Goal: Information Seeking & Learning: Learn about a topic

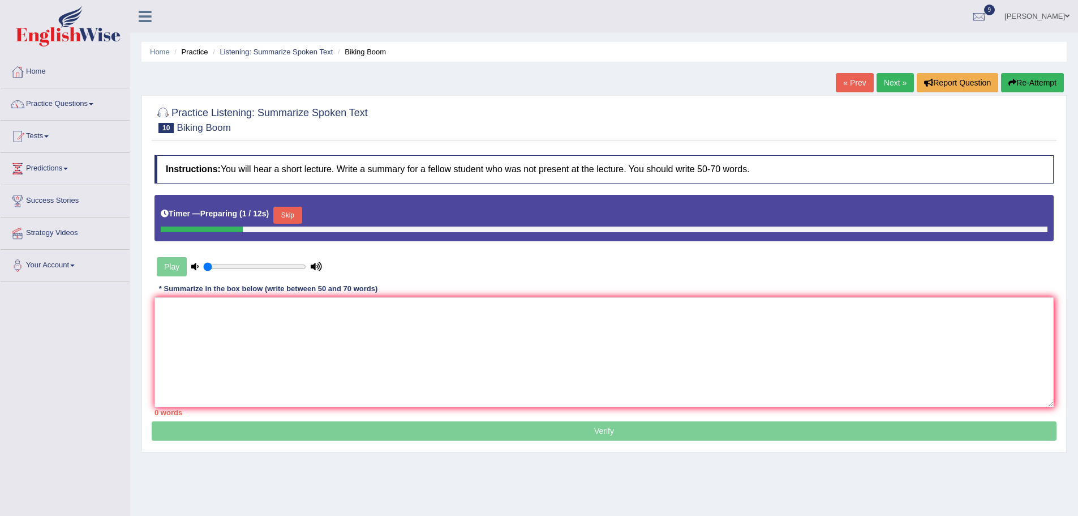
click at [168, 269] on div "Play" at bounding box center [240, 266] width 170 height 28
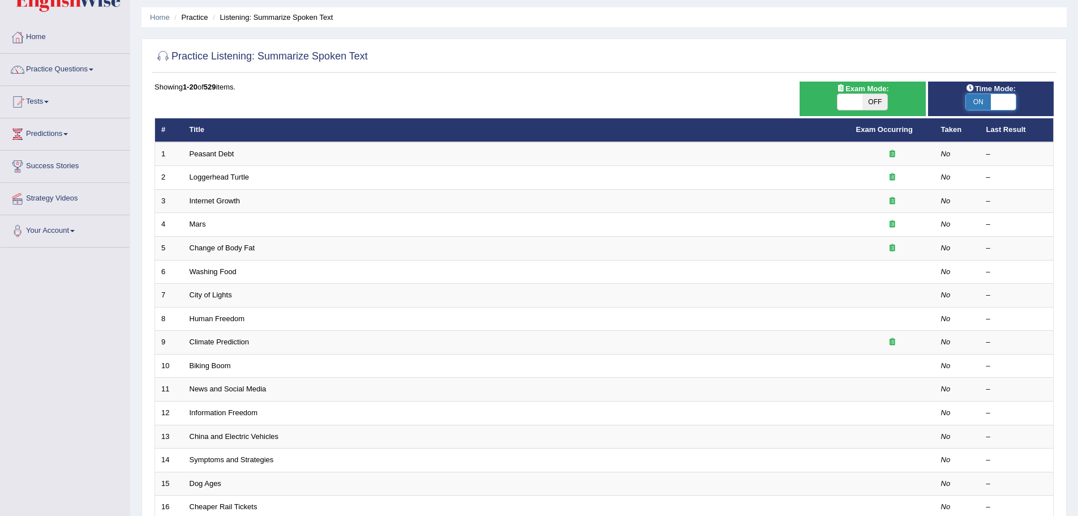
click at [998, 106] on span at bounding box center [1003, 102] width 25 height 16
checkbox input "false"
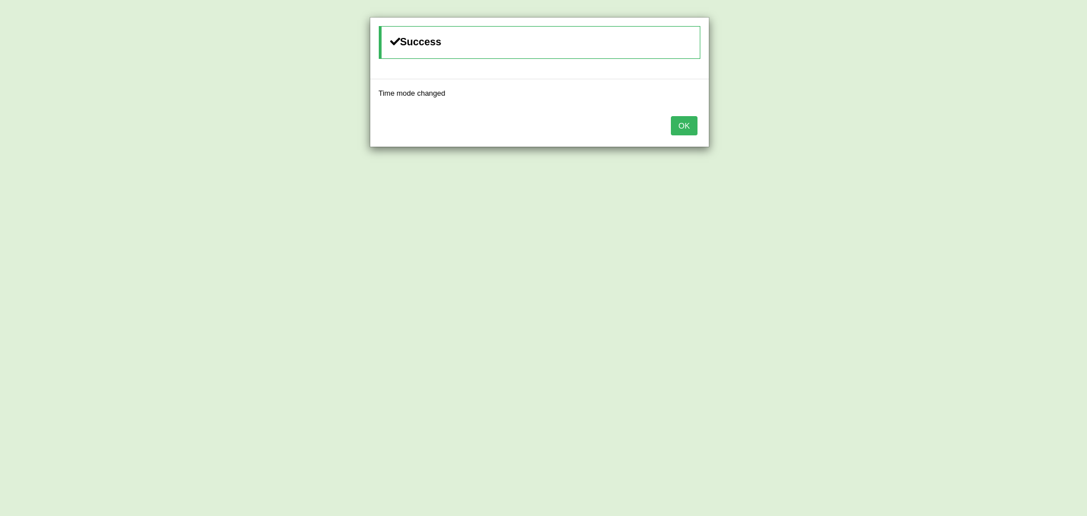
click at [689, 130] on button "OK" at bounding box center [684, 125] width 26 height 19
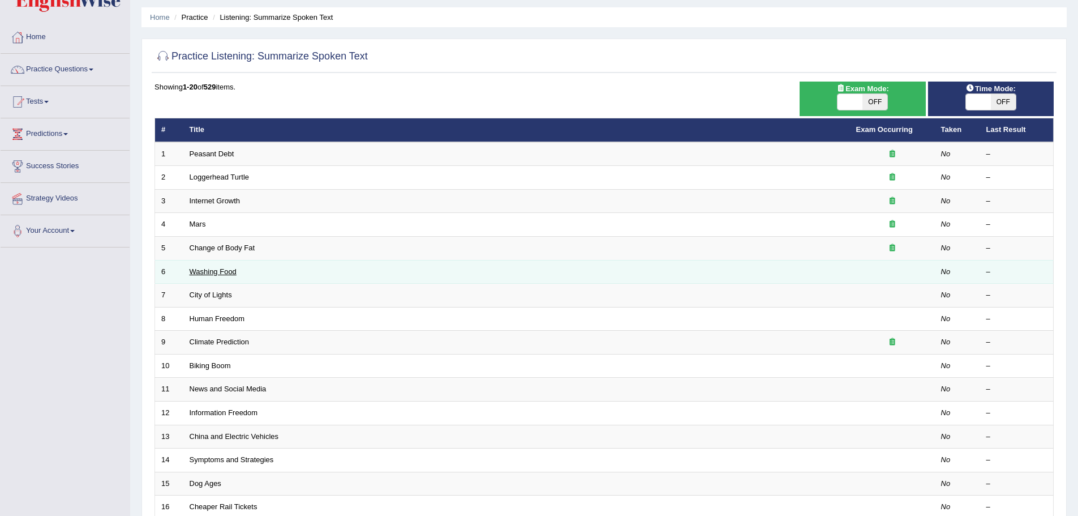
click at [206, 269] on td "Washing Food" at bounding box center [516, 272] width 667 height 24
click at [206, 269] on link "Washing Food" at bounding box center [213, 271] width 47 height 8
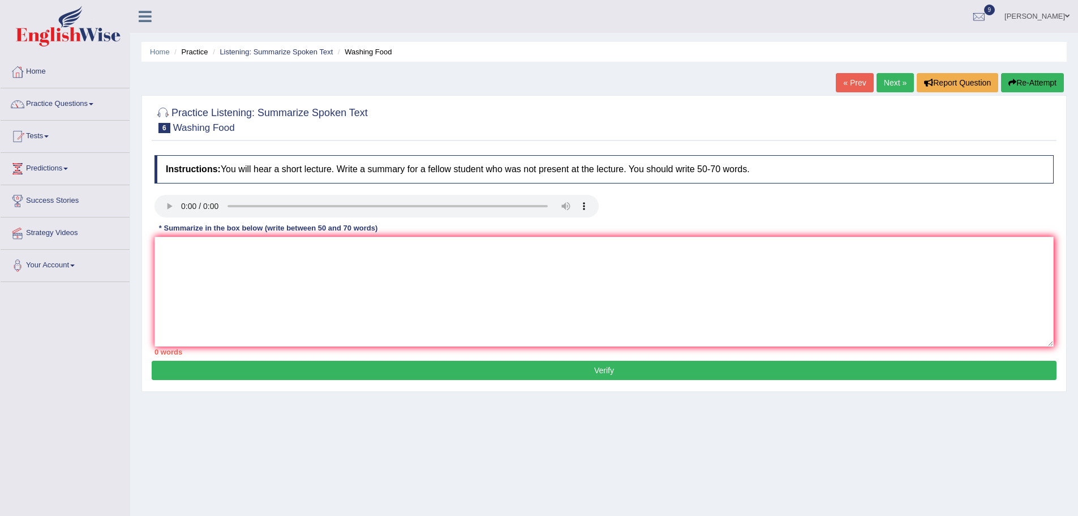
click at [341, 454] on div "Home Practice Listening: Summarize Spoken Text Washing Food « Prev Next » Repor…" at bounding box center [604, 283] width 948 height 566
click at [458, 276] on textarea at bounding box center [604, 292] width 899 height 110
click at [538, 465] on div "Home Practice Listening: Summarize Spoken Text Washing Food « Prev Next » Repor…" at bounding box center [604, 283] width 948 height 566
